Goal: Obtain resource: Download file/media

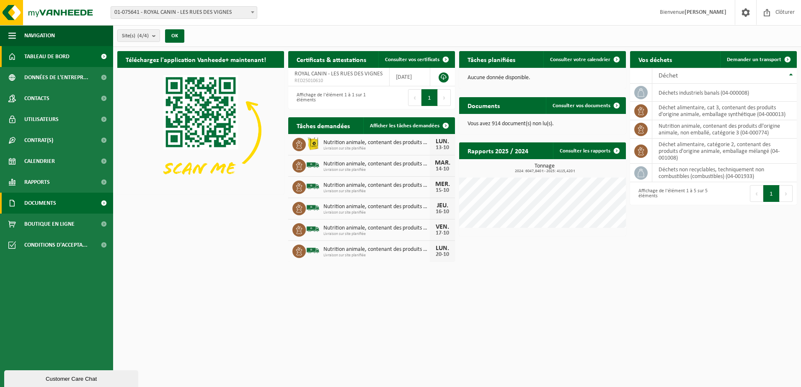
click at [102, 196] on span at bounding box center [103, 203] width 19 height 21
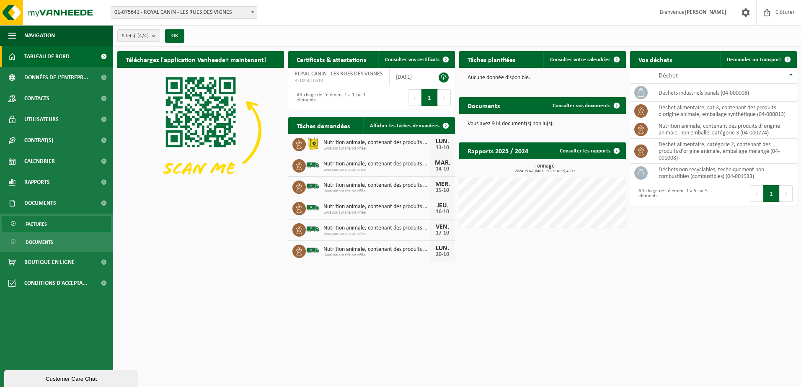
click at [13, 225] on span at bounding box center [13, 224] width 7 height 16
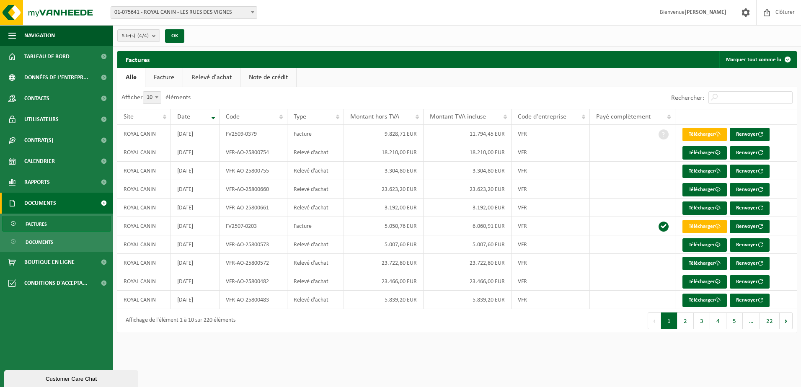
click at [172, 77] on link "Facture" at bounding box center [163, 77] width 37 height 19
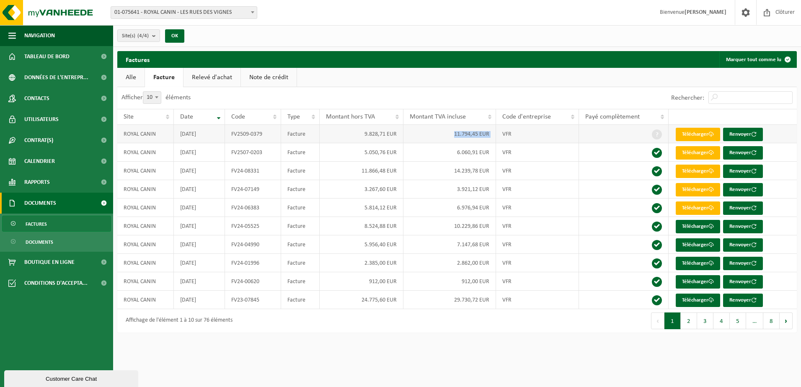
drag, startPoint x: 454, startPoint y: 133, endPoint x: 502, endPoint y: 134, distance: 48.2
click at [502, 134] on tr "ROYAL CANIN [DATE] FV2509-0379 Facture 9.828,71 EUR 11.794,45 EUR VFR Télécharg…" at bounding box center [457, 134] width 680 height 18
drag, startPoint x: 502, startPoint y: 134, endPoint x: 492, endPoint y: 151, distance: 19.9
click at [492, 151] on td "6.060,91 EUR" at bounding box center [449, 152] width 93 height 18
drag, startPoint x: 457, startPoint y: 170, endPoint x: 491, endPoint y: 171, distance: 34.8
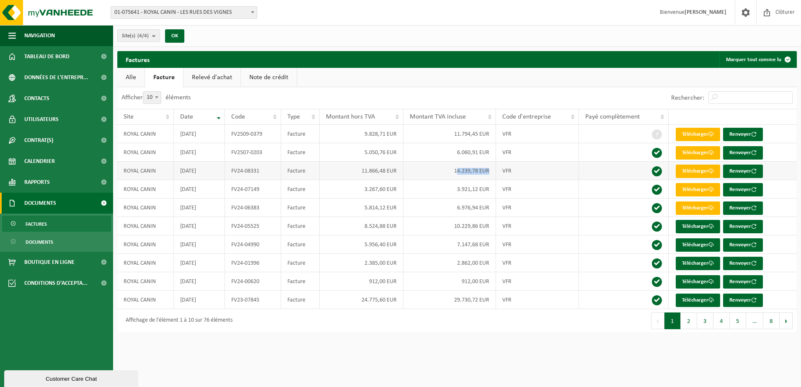
click at [491, 171] on td "14.239,78 EUR" at bounding box center [449, 171] width 93 height 18
drag, startPoint x: 491, startPoint y: 171, endPoint x: 471, endPoint y: 173, distance: 20.3
click at [471, 173] on td "14.239,78 EUR" at bounding box center [449, 171] width 93 height 18
click at [217, 72] on link "Relevé d'achat" at bounding box center [211, 77] width 57 height 19
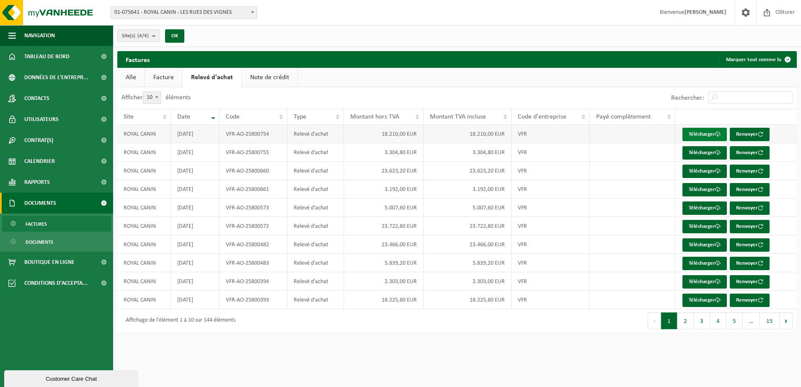
click at [695, 135] on link "Télécharger" at bounding box center [704, 134] width 44 height 13
click at [166, 78] on link "Facture" at bounding box center [163, 77] width 37 height 19
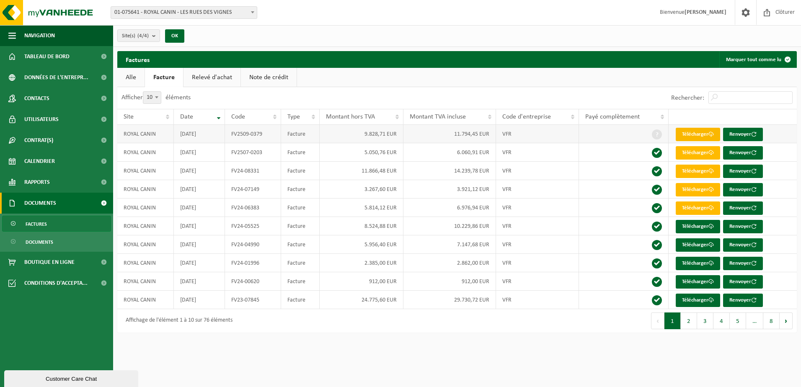
click at [681, 135] on link "Télécharger" at bounding box center [698, 134] width 44 height 13
click at [207, 77] on link "Relevé d'achat" at bounding box center [211, 77] width 57 height 19
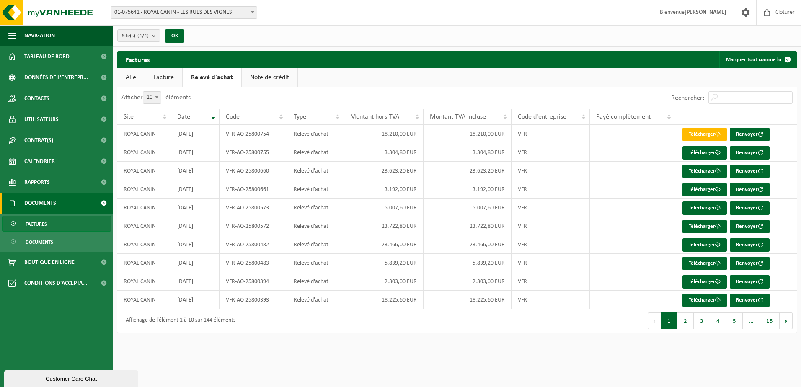
click at [159, 79] on link "Facture" at bounding box center [163, 77] width 37 height 19
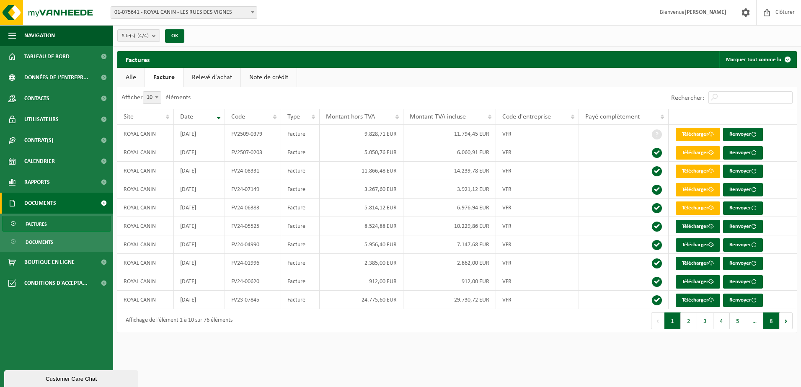
click at [770, 328] on button "8" at bounding box center [771, 321] width 16 height 17
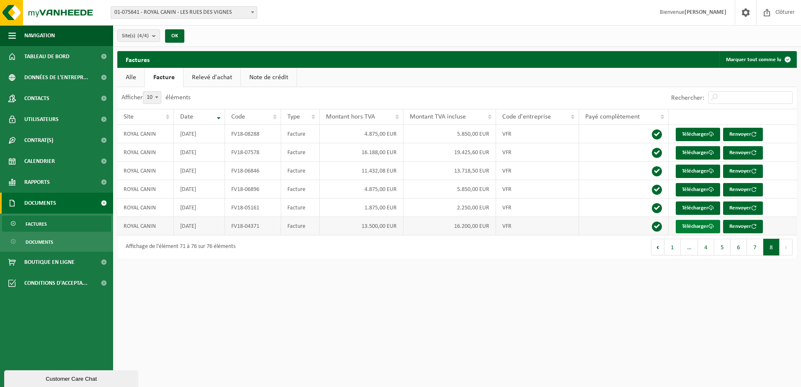
click at [688, 228] on link "Télécharger" at bounding box center [698, 226] width 44 height 13
